Goal: Find specific page/section: Find specific page/section

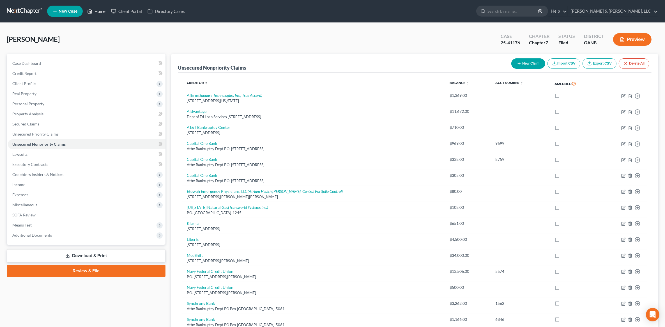
click at [96, 13] on link "Home" at bounding box center [96, 11] width 24 height 10
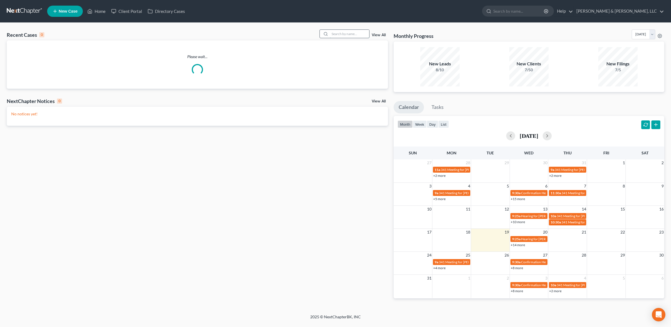
click at [343, 35] on input "search" at bounding box center [349, 34] width 39 height 8
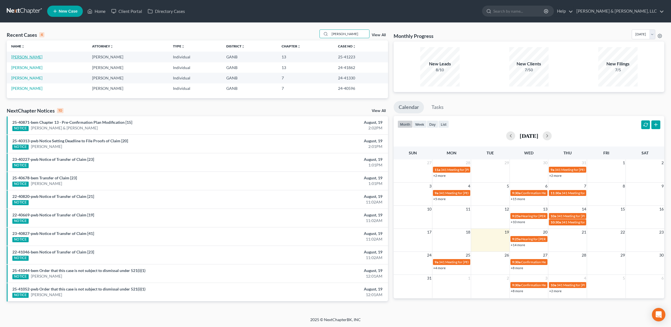
type input "[PERSON_NAME]"
click at [27, 59] on link "[PERSON_NAME]" at bounding box center [26, 56] width 31 height 5
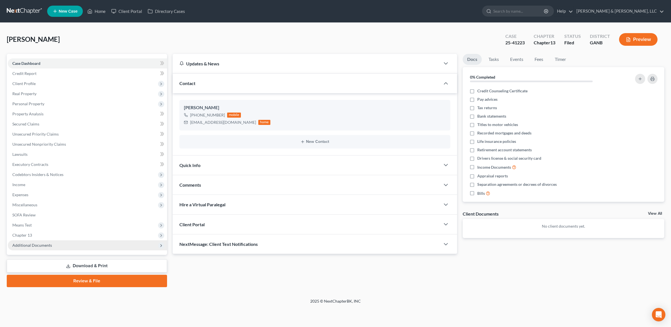
click at [59, 247] on span "Additional Documents" at bounding box center [87, 245] width 159 height 10
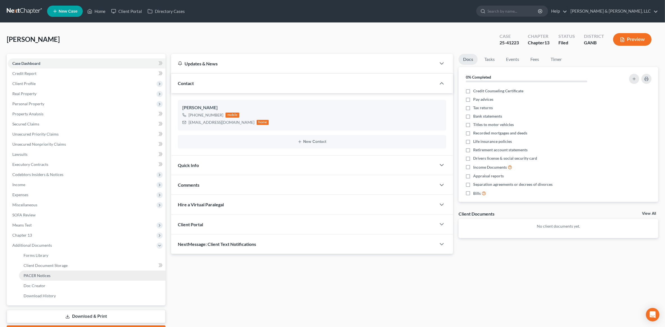
click at [56, 277] on link "PACER Notices" at bounding box center [92, 275] width 146 height 10
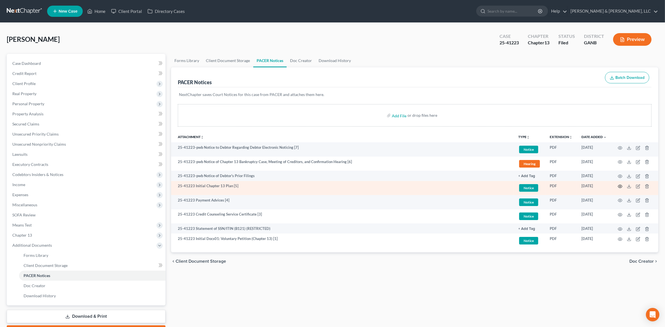
click at [619, 185] on icon "button" at bounding box center [620, 186] width 4 height 4
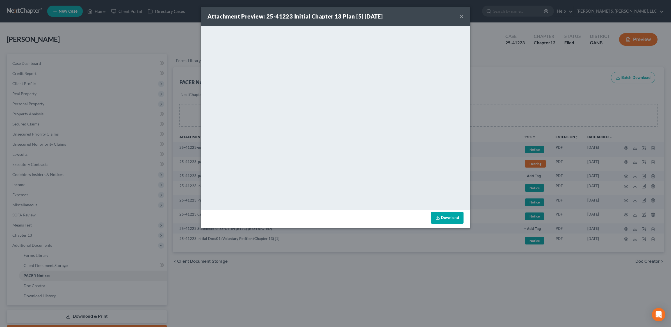
click at [518, 93] on div "Attachment Preview: 25-41223 Initial Chapter 13 Plan [5] [DATE] × <object ng-at…" at bounding box center [335, 163] width 671 height 327
